Goal: Transaction & Acquisition: Book appointment/travel/reservation

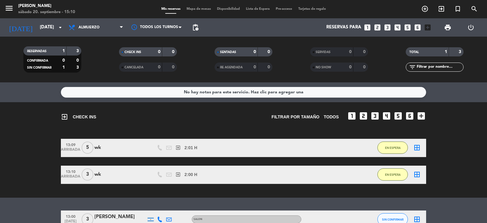
scroll to position [36, 0]
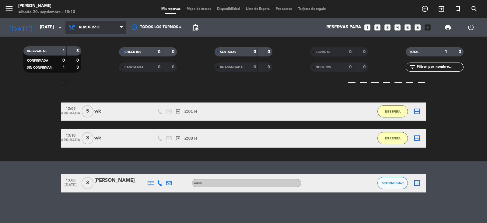
click at [112, 27] on span "Almuerzo" at bounding box center [95, 27] width 61 height 13
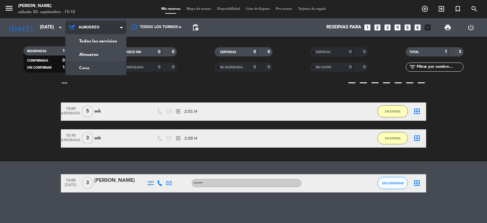
click at [106, 69] on div "menu [PERSON_NAME][DATE] 20. septiembre - 15:10 Mis reservas Mapa de mesas Disp…" at bounding box center [243, 41] width 487 height 82
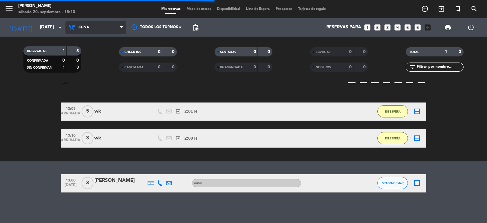
scroll to position [0, 0]
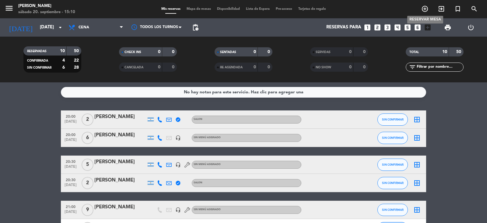
click at [425, 9] on icon "add_circle_outline" at bounding box center [425, 8] width 7 height 7
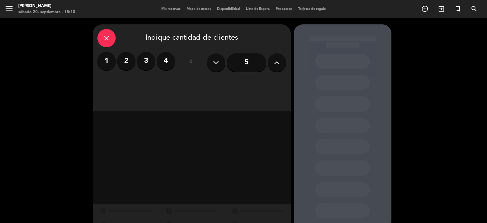
click at [274, 65] on icon at bounding box center [277, 62] width 6 height 9
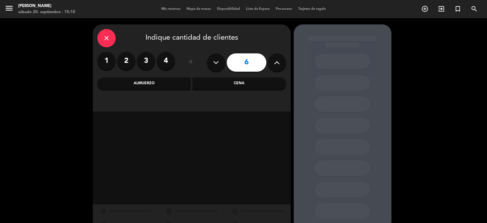
click at [274, 65] on icon at bounding box center [277, 62] width 6 height 9
type input "8"
click at [242, 83] on div "Cena" at bounding box center [239, 83] width 94 height 12
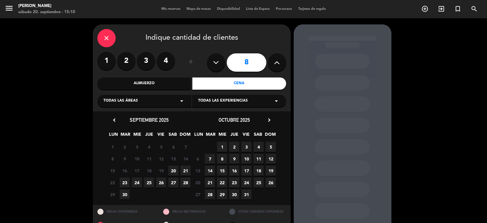
click at [173, 170] on span "20" at bounding box center [173, 170] width 10 height 10
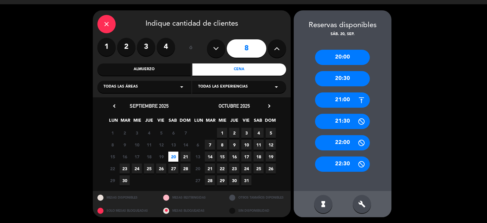
click at [357, 77] on div "20:30" at bounding box center [342, 78] width 55 height 15
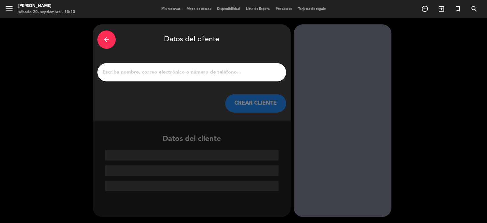
scroll to position [0, 0]
click at [212, 69] on input "1" at bounding box center [192, 72] width 180 height 9
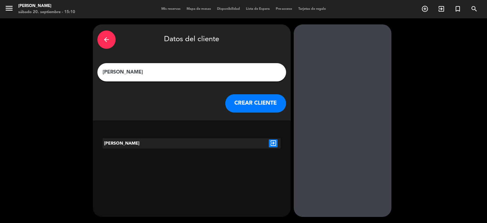
type input "[PERSON_NAME]"
click at [260, 100] on button "CREAR CLIENTE" at bounding box center [255, 103] width 61 height 18
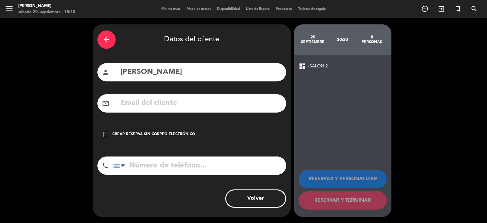
click at [107, 135] on icon "check_box_outline_blank" at bounding box center [105, 134] width 7 height 7
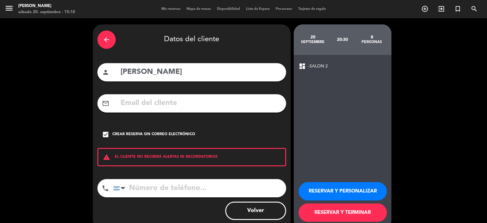
click at [347, 195] on button "RESERVAR Y PERSONALIZAR" at bounding box center [343, 191] width 88 height 18
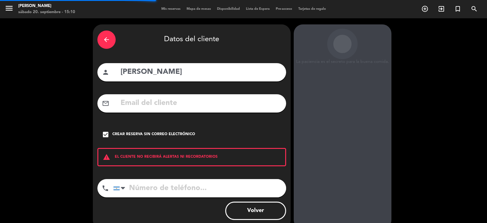
scroll to position [21, 0]
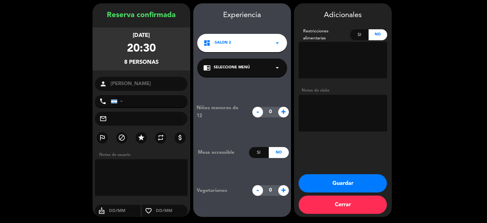
click at [114, 166] on textarea at bounding box center [141, 177] width 93 height 37
type textarea "entre 6 y 10 pax"
click at [326, 188] on button "Guardar" at bounding box center [343, 183] width 88 height 18
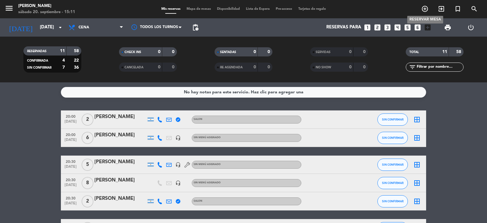
click at [427, 10] on icon "add_circle_outline" at bounding box center [425, 8] width 7 height 7
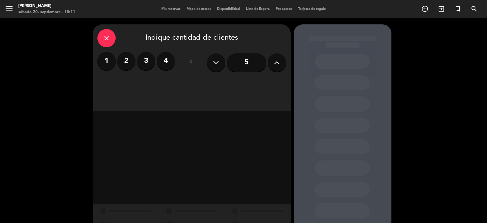
click at [126, 61] on label "2" at bounding box center [126, 61] width 18 height 18
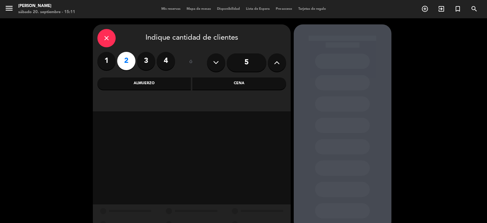
click at [214, 84] on div "Cena" at bounding box center [239, 83] width 94 height 12
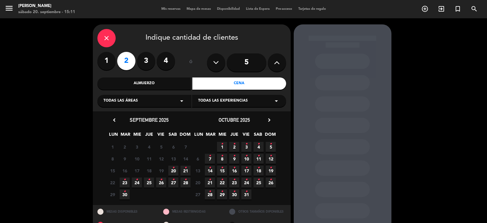
click at [176, 168] on span "20 •" at bounding box center [173, 170] width 10 height 10
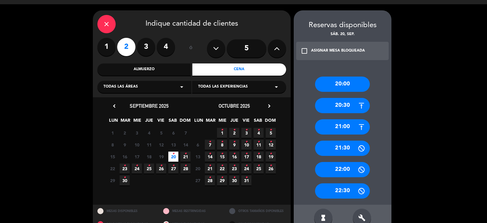
click at [354, 128] on div "21:00" at bounding box center [342, 126] width 55 height 15
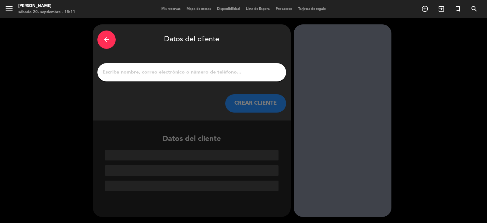
click at [197, 73] on input "1" at bounding box center [192, 72] width 180 height 9
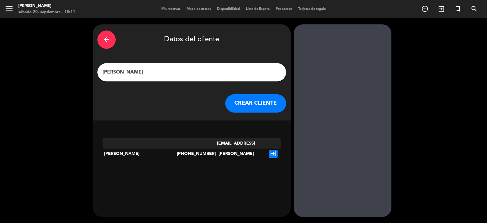
type input "[PERSON_NAME]"
click at [259, 101] on button "CREAR CLIENTE" at bounding box center [255, 103] width 61 height 18
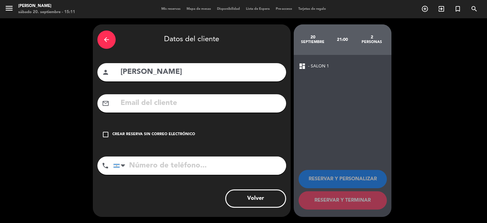
click at [105, 134] on icon "check_box_outline_blank" at bounding box center [105, 134] width 7 height 7
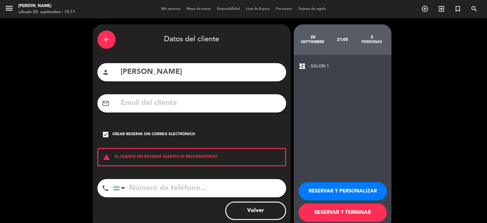
click at [346, 190] on button "RESERVAR Y PERSONALIZAR" at bounding box center [343, 191] width 88 height 18
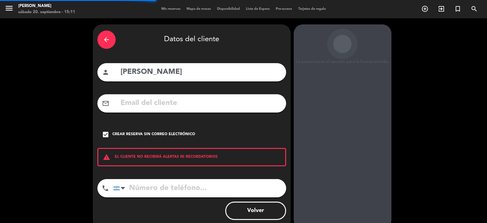
scroll to position [21, 0]
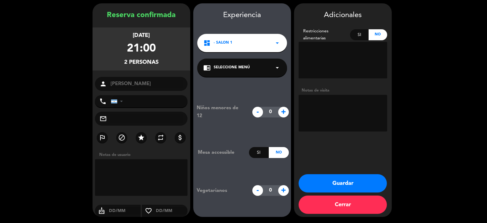
click at [110, 173] on textarea at bounding box center [141, 177] width 93 height 37
type textarea "hacer descuento 20 off"
click at [334, 181] on button "Guardar" at bounding box center [343, 183] width 88 height 18
